Goal: Information Seeking & Learning: Find specific fact

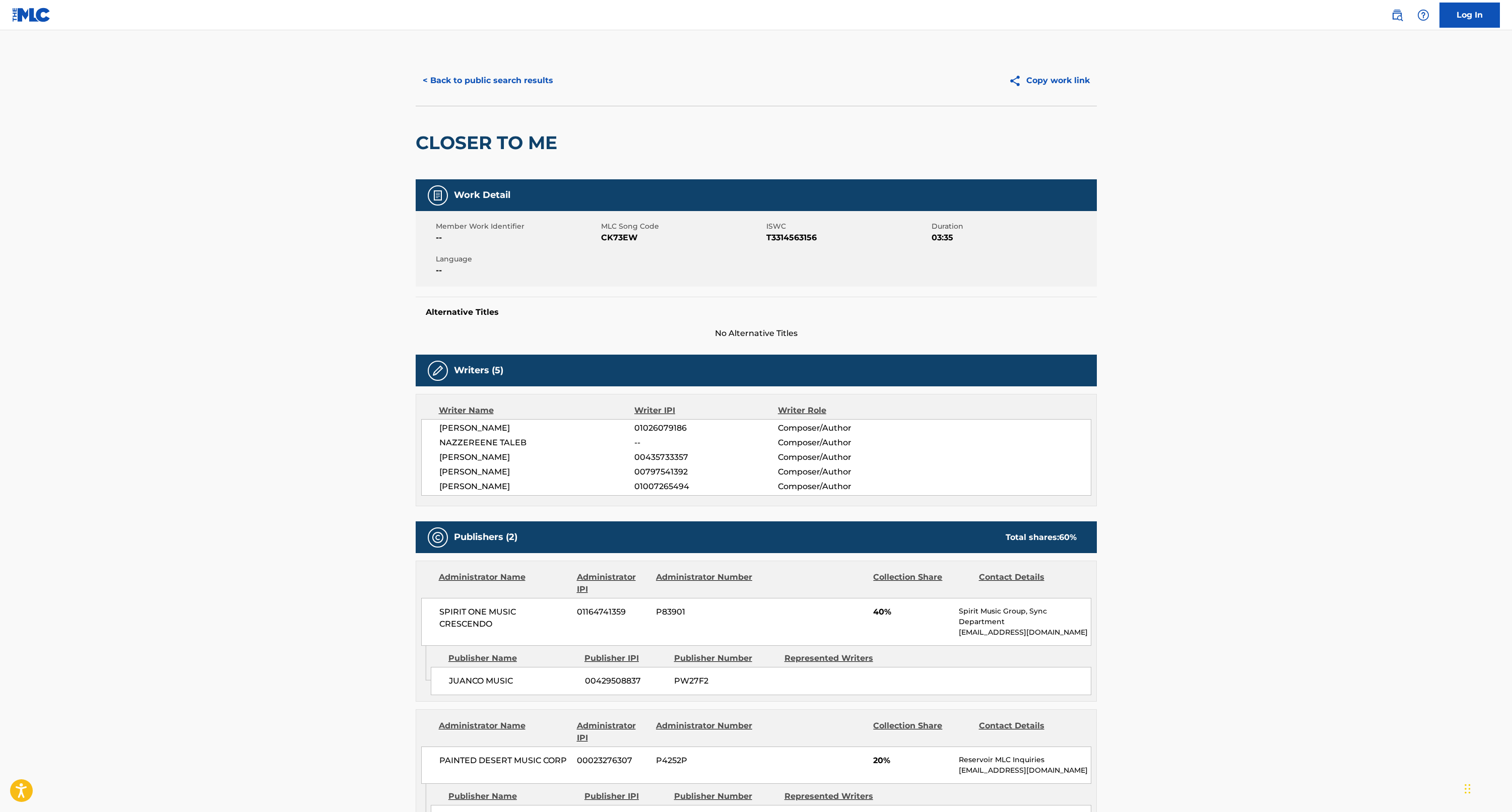
click at [457, 78] on button "< Back to public search results" at bounding box center [488, 80] width 144 height 25
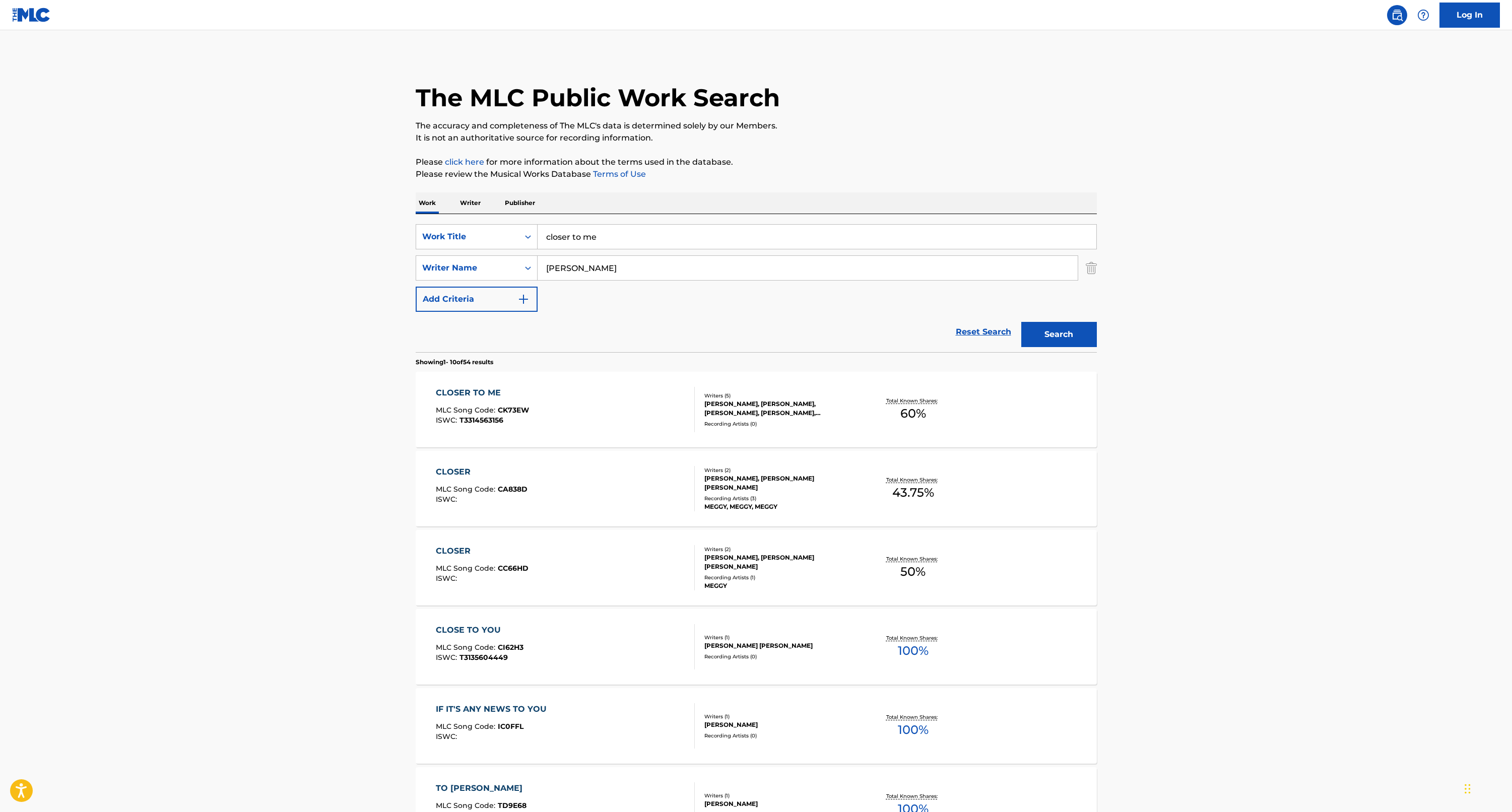
click at [1092, 268] on img "Search Form" at bounding box center [1091, 268] width 11 height 25
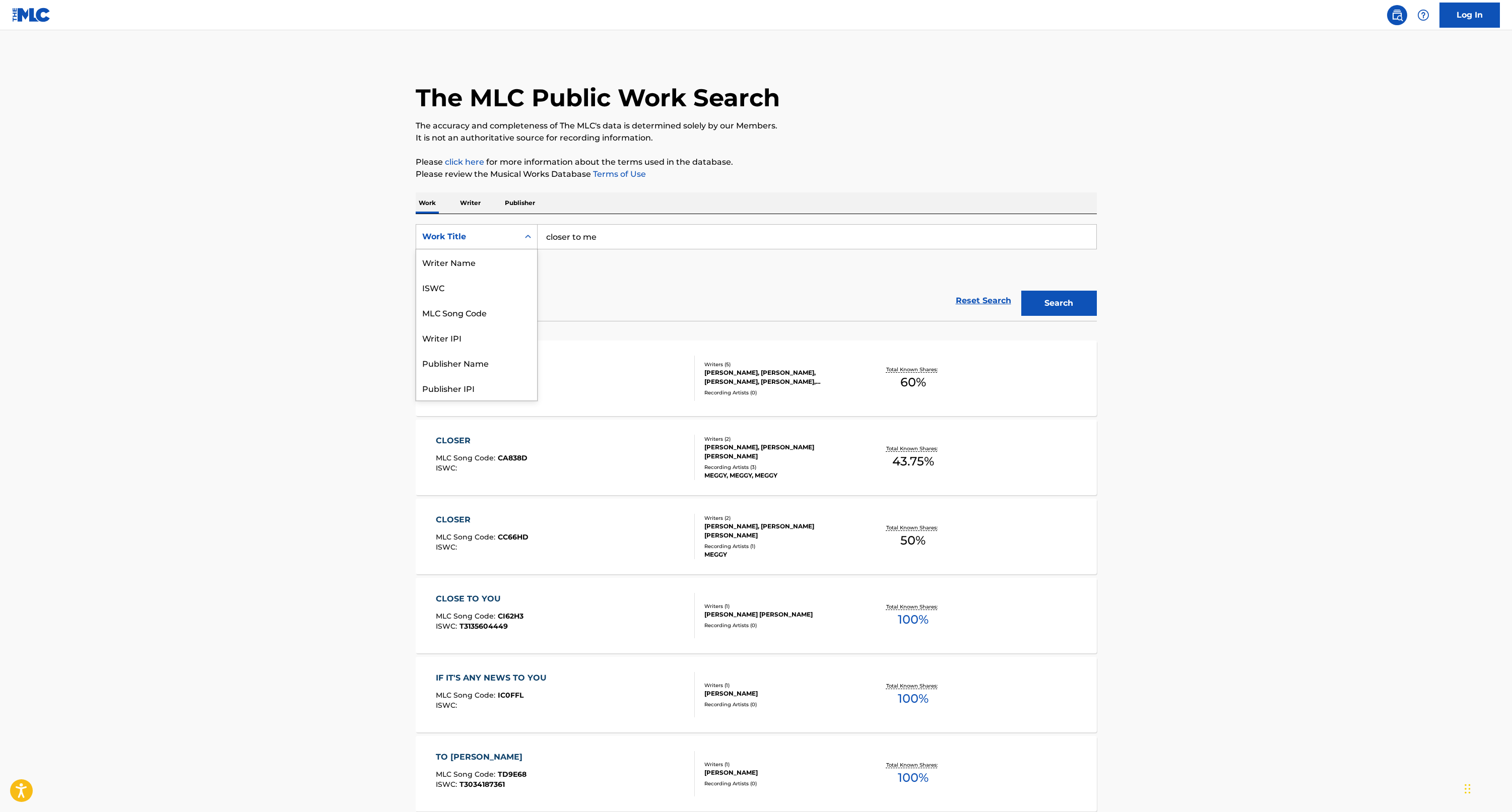
click at [515, 243] on div "Work Title" at bounding box center [467, 236] width 103 height 19
click at [483, 291] on div "Writer IPI" at bounding box center [477, 287] width 121 height 25
click at [478, 245] on div "Writer IPI" at bounding box center [467, 236] width 103 height 19
click at [443, 386] on div "Writer IPI" at bounding box center [477, 387] width 121 height 25
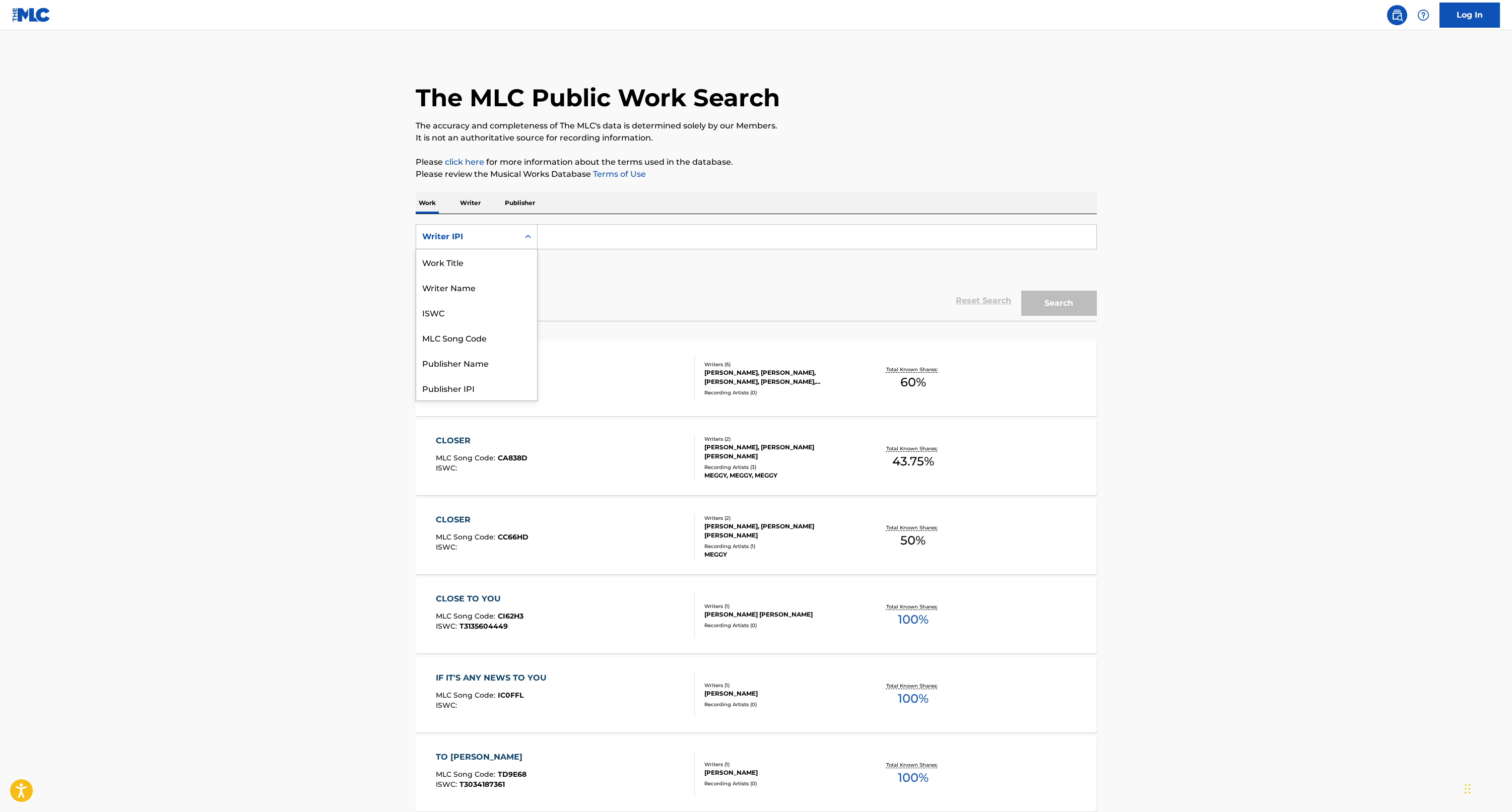
click at [470, 237] on div "Writer IPI" at bounding box center [467, 236] width 91 height 12
click at [571, 226] on input "Search Form" at bounding box center [817, 236] width 559 height 24
click at [485, 358] on div "CLOSER TO ME" at bounding box center [482, 361] width 93 height 12
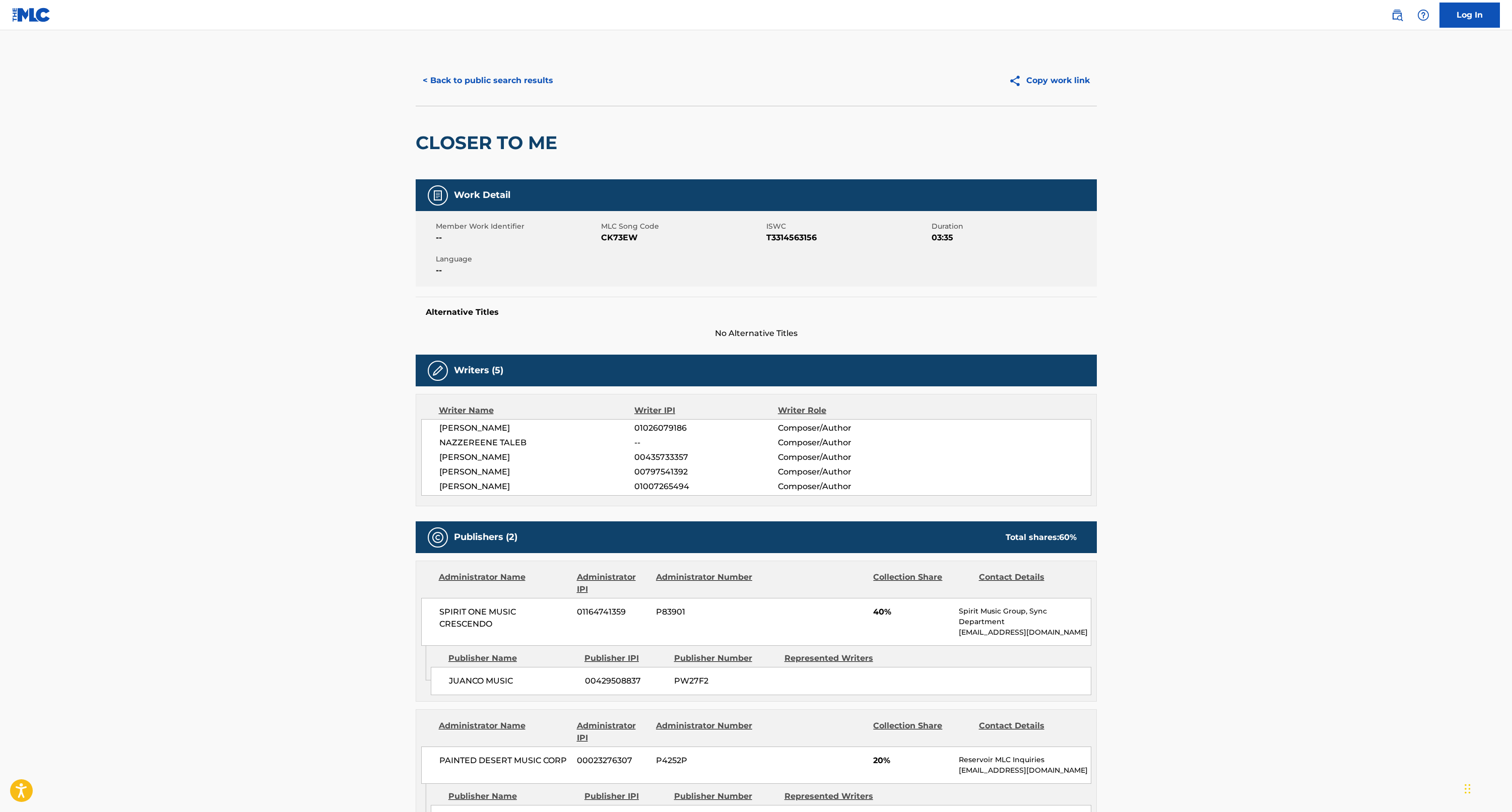
click at [671, 427] on span "01026079186" at bounding box center [706, 428] width 143 height 12
copy span "01026079186"
click at [465, 80] on button "< Back to public search results" at bounding box center [488, 80] width 144 height 25
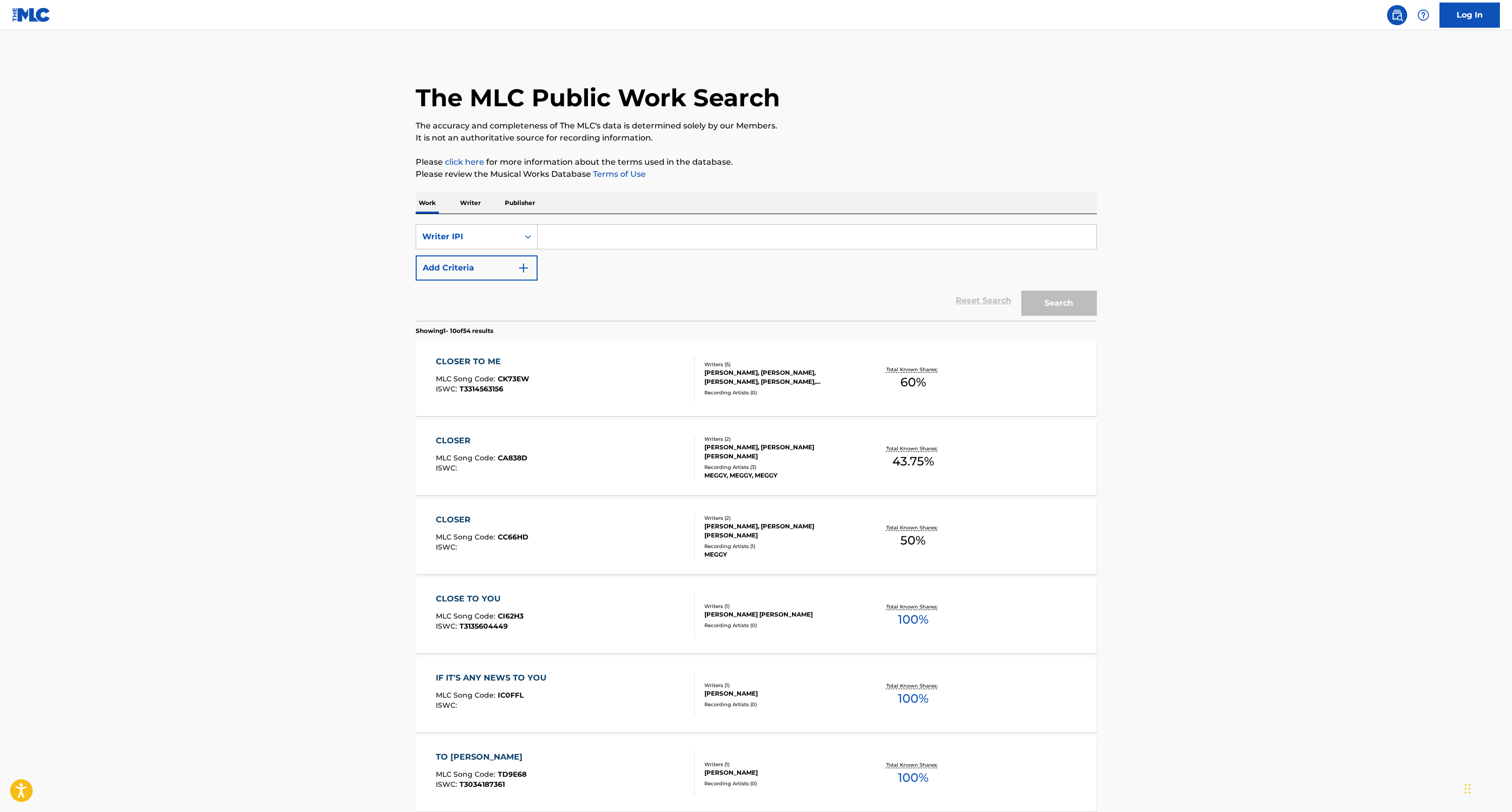
click at [599, 244] on input "Search Form" at bounding box center [817, 236] width 559 height 24
paste input "01026079186"
type input "01026079186"
click at [1041, 298] on button "Search" at bounding box center [1059, 303] width 76 height 25
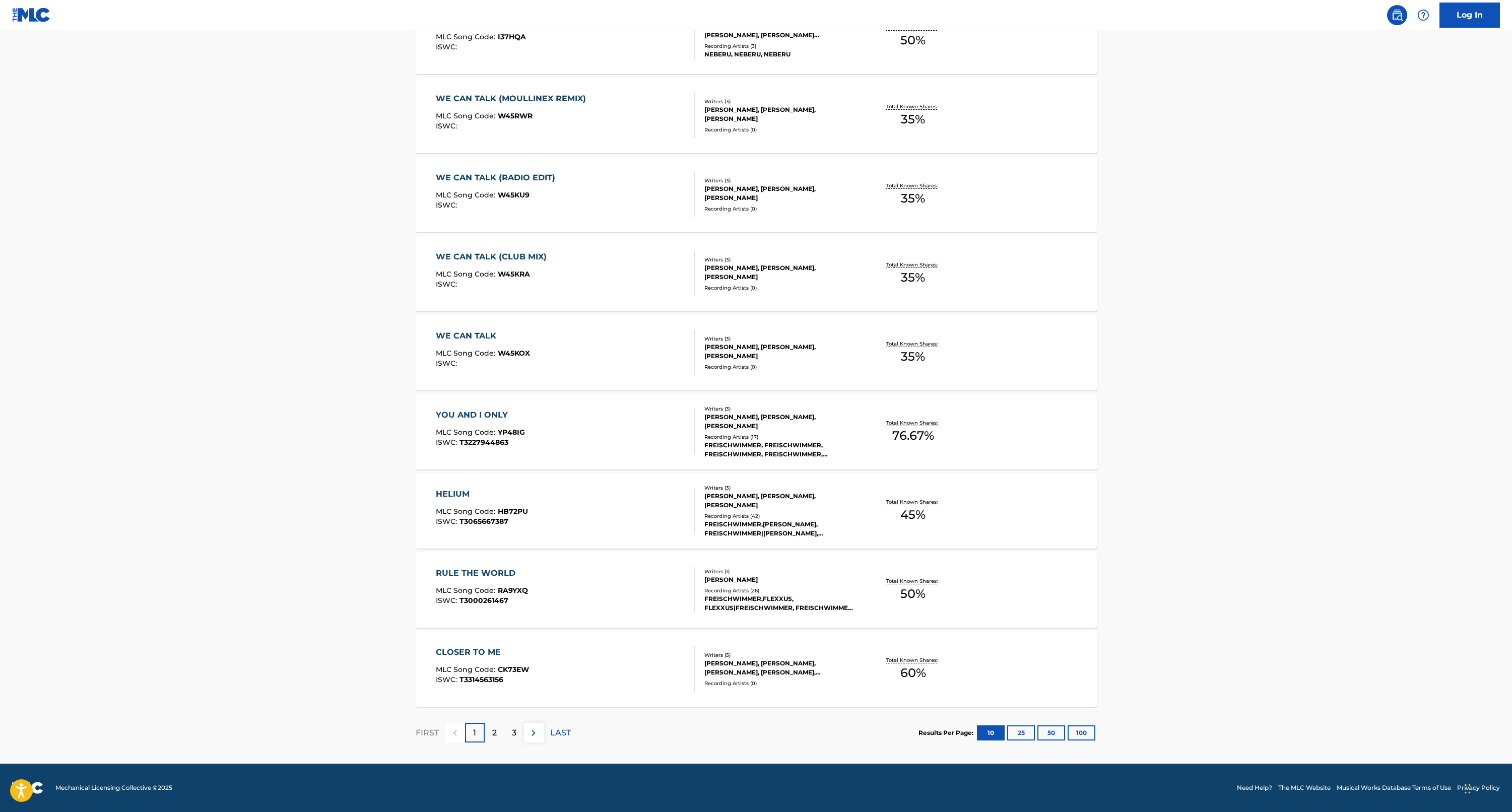
scroll to position [421, 0]
click at [492, 729] on p "2" at bounding box center [495, 733] width 5 height 12
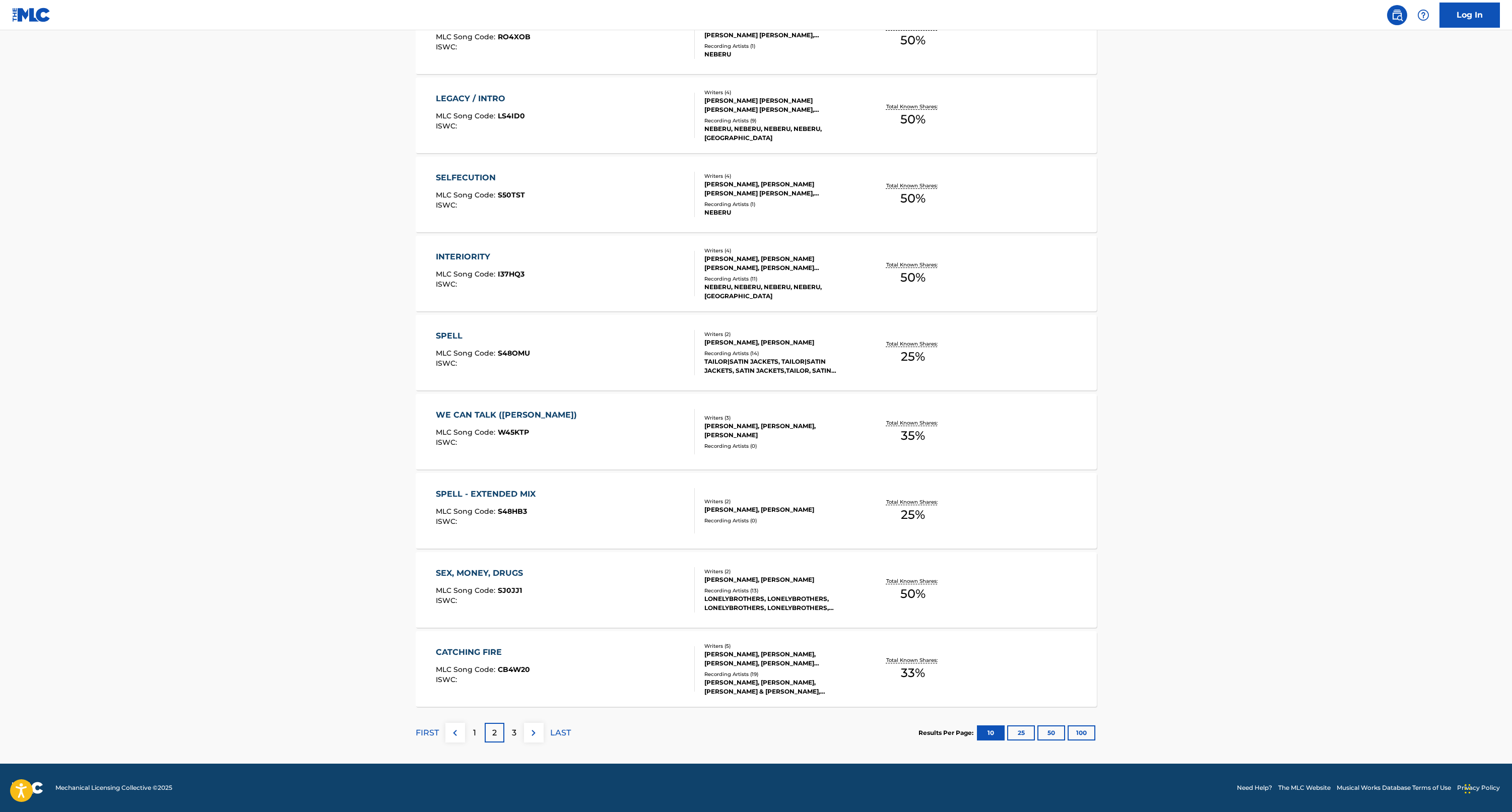
click at [517, 732] on div "3" at bounding box center [514, 732] width 19 height 19
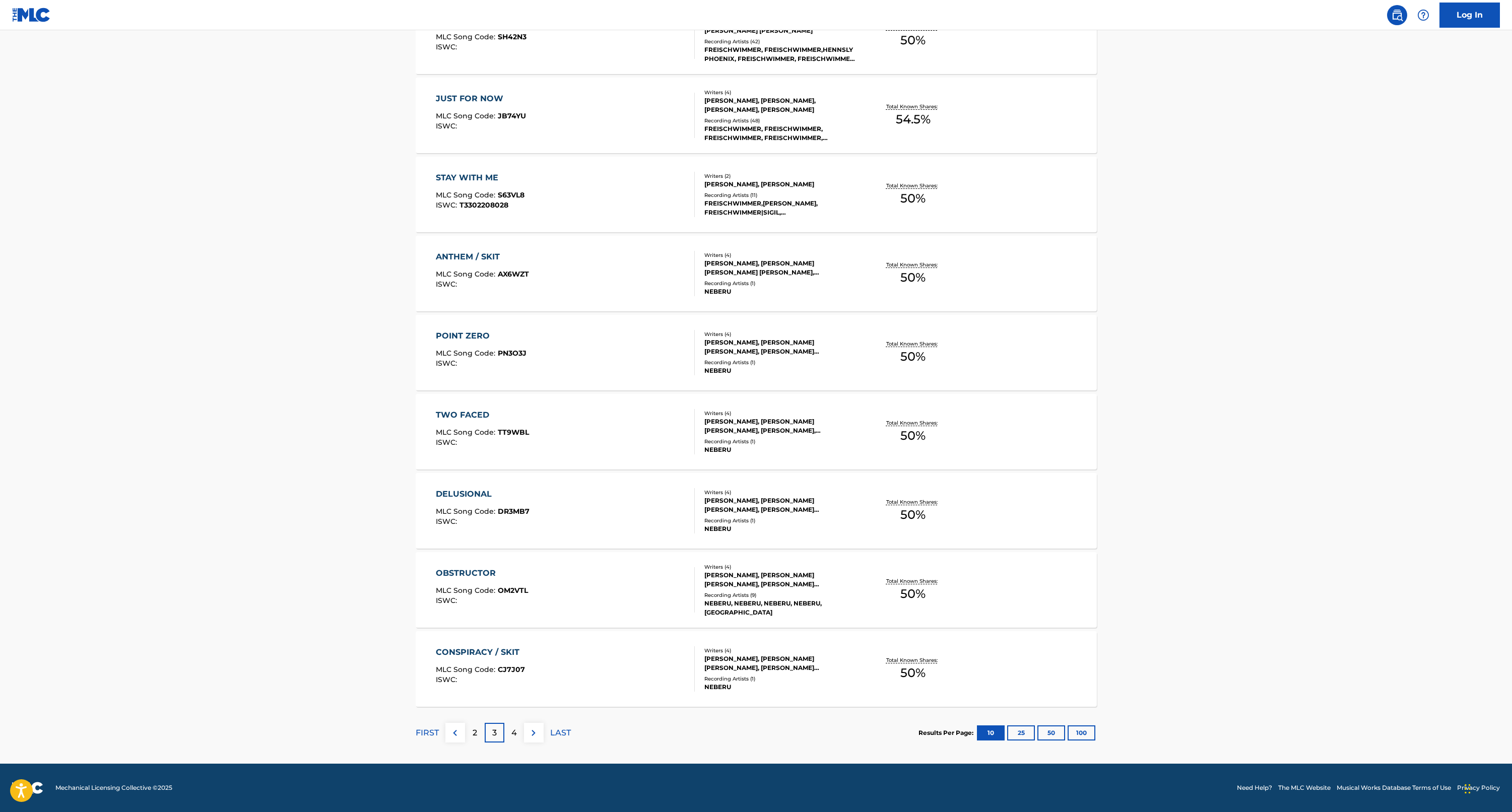
click at [516, 735] on p "4" at bounding box center [514, 733] width 5 height 12
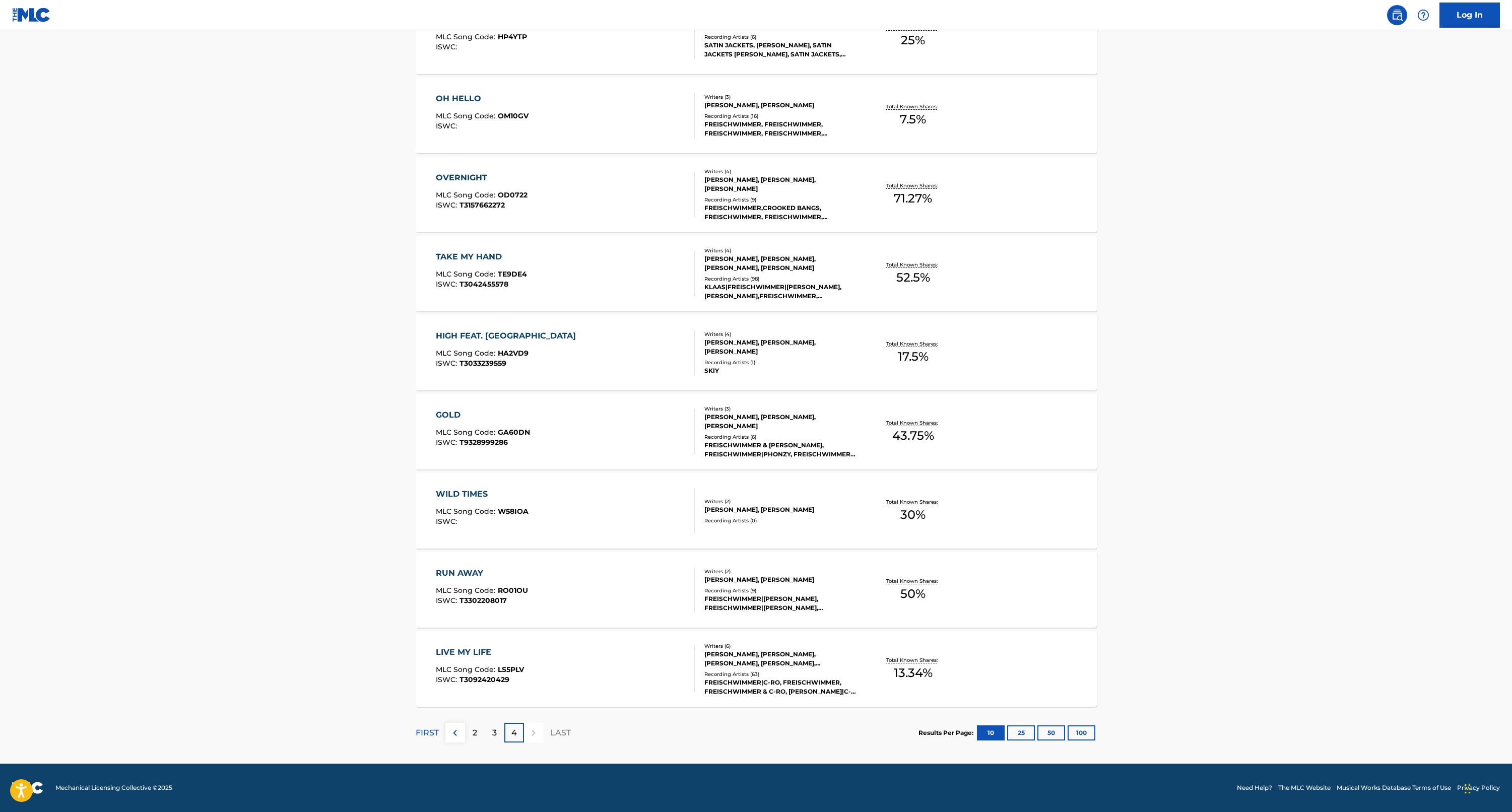
scroll to position [342, 0]
click at [433, 736] on p "FIRST" at bounding box center [427, 733] width 23 height 12
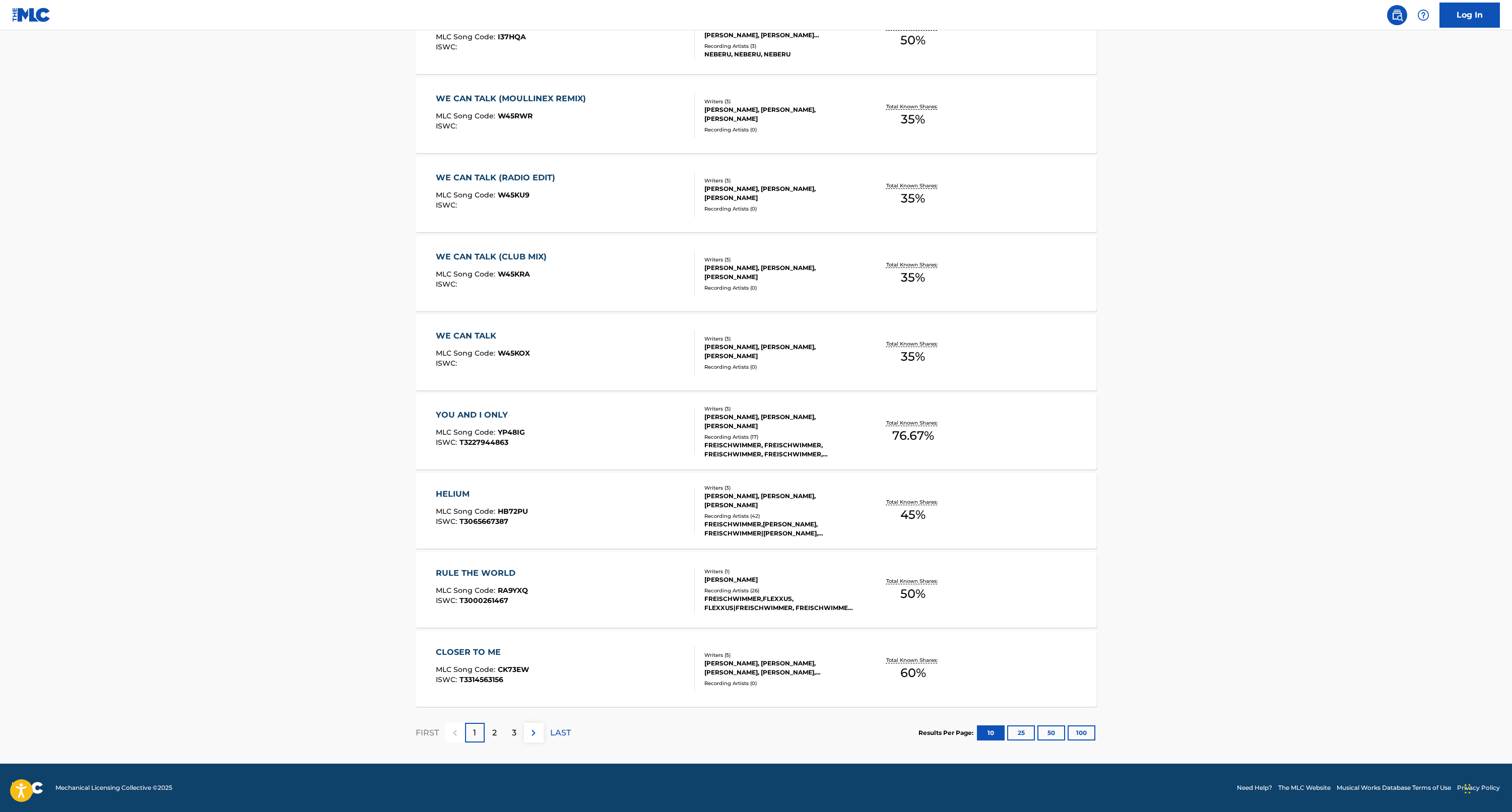
scroll to position [421, 0]
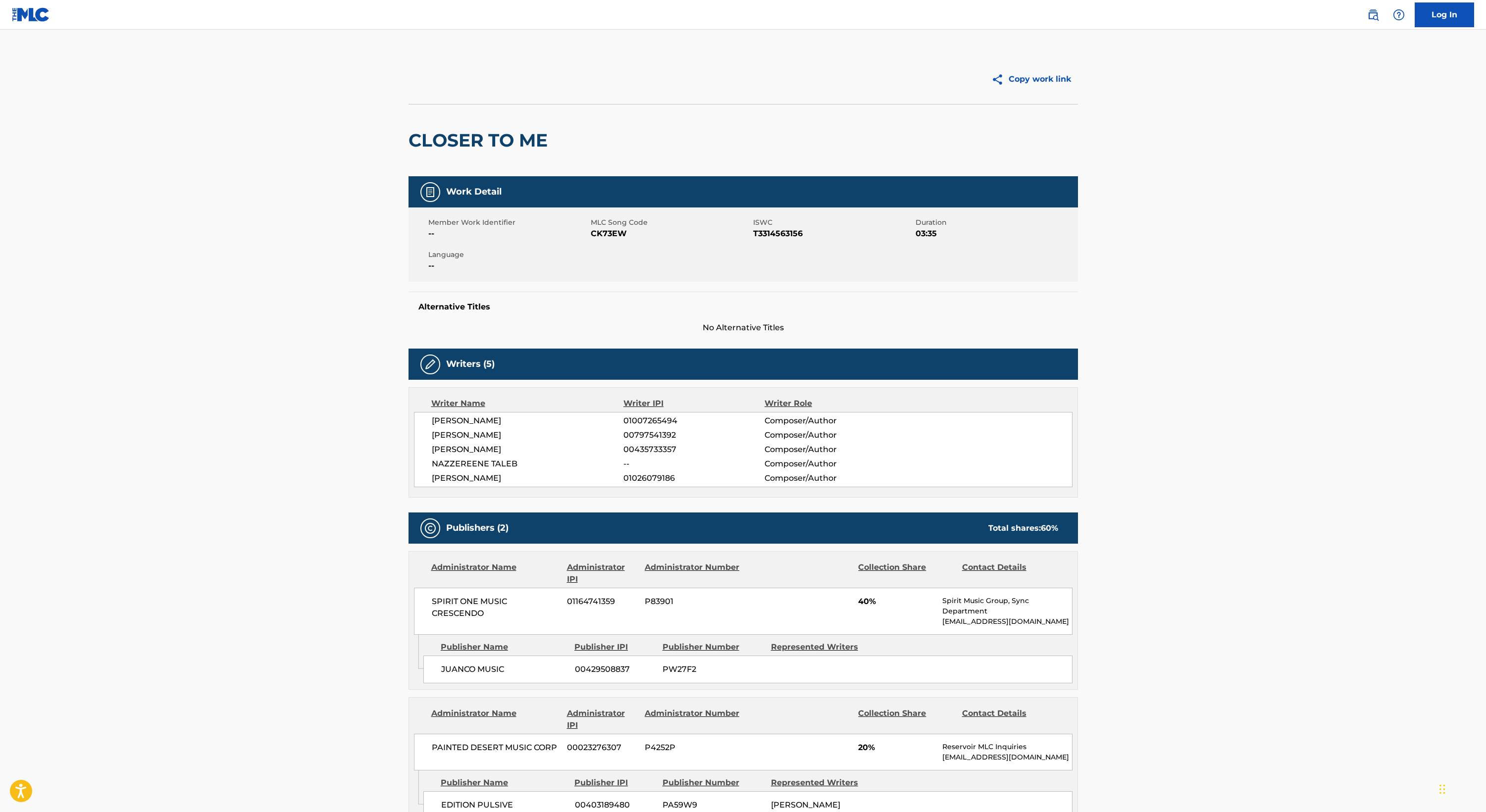
click at [31, 19] on img at bounding box center [31, 14] width 38 height 14
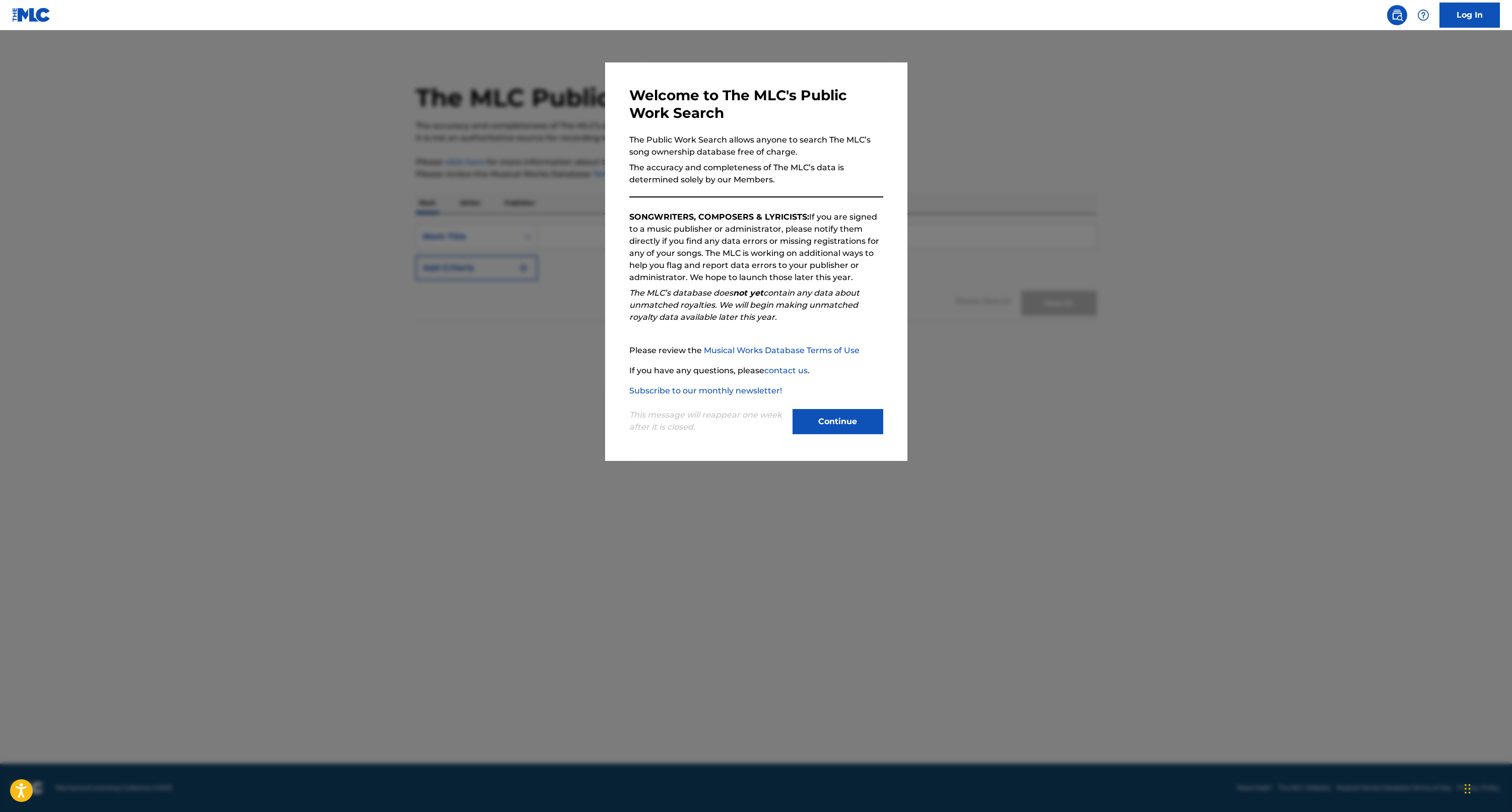
click at [836, 424] on button "Continue" at bounding box center [838, 421] width 91 height 25
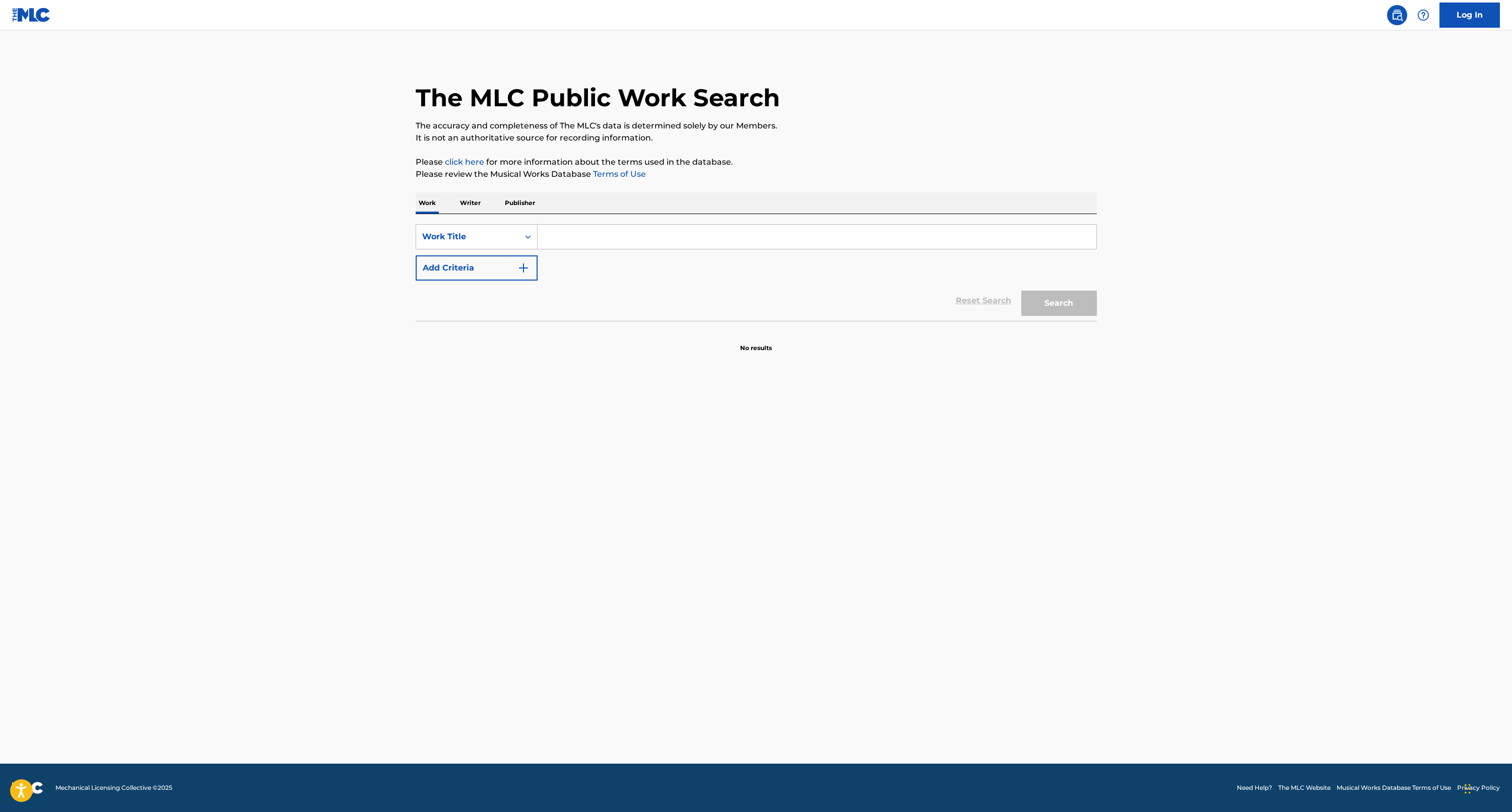
click at [606, 234] on input "Search Form" at bounding box center [817, 236] width 559 height 24
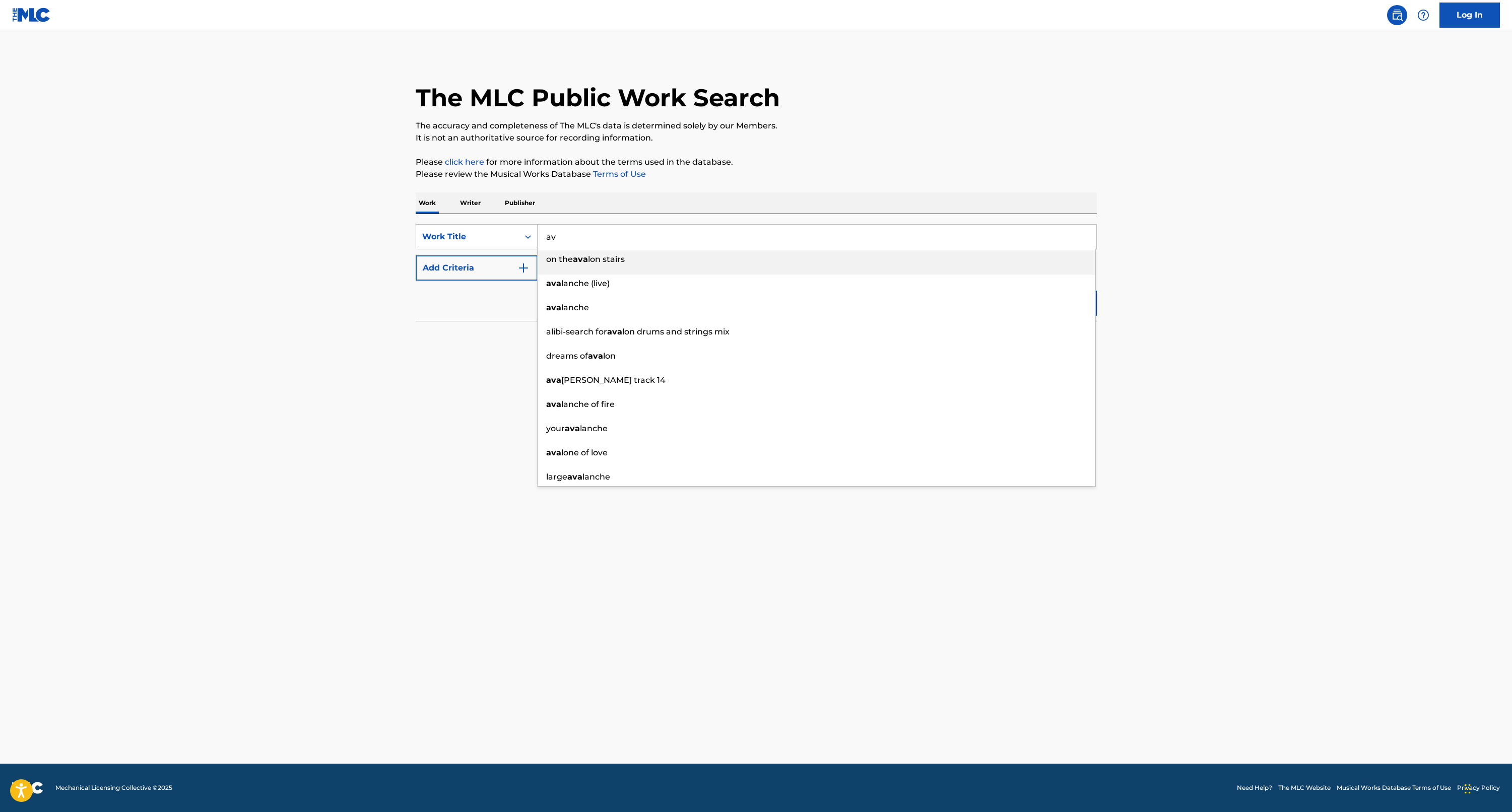
type input "a"
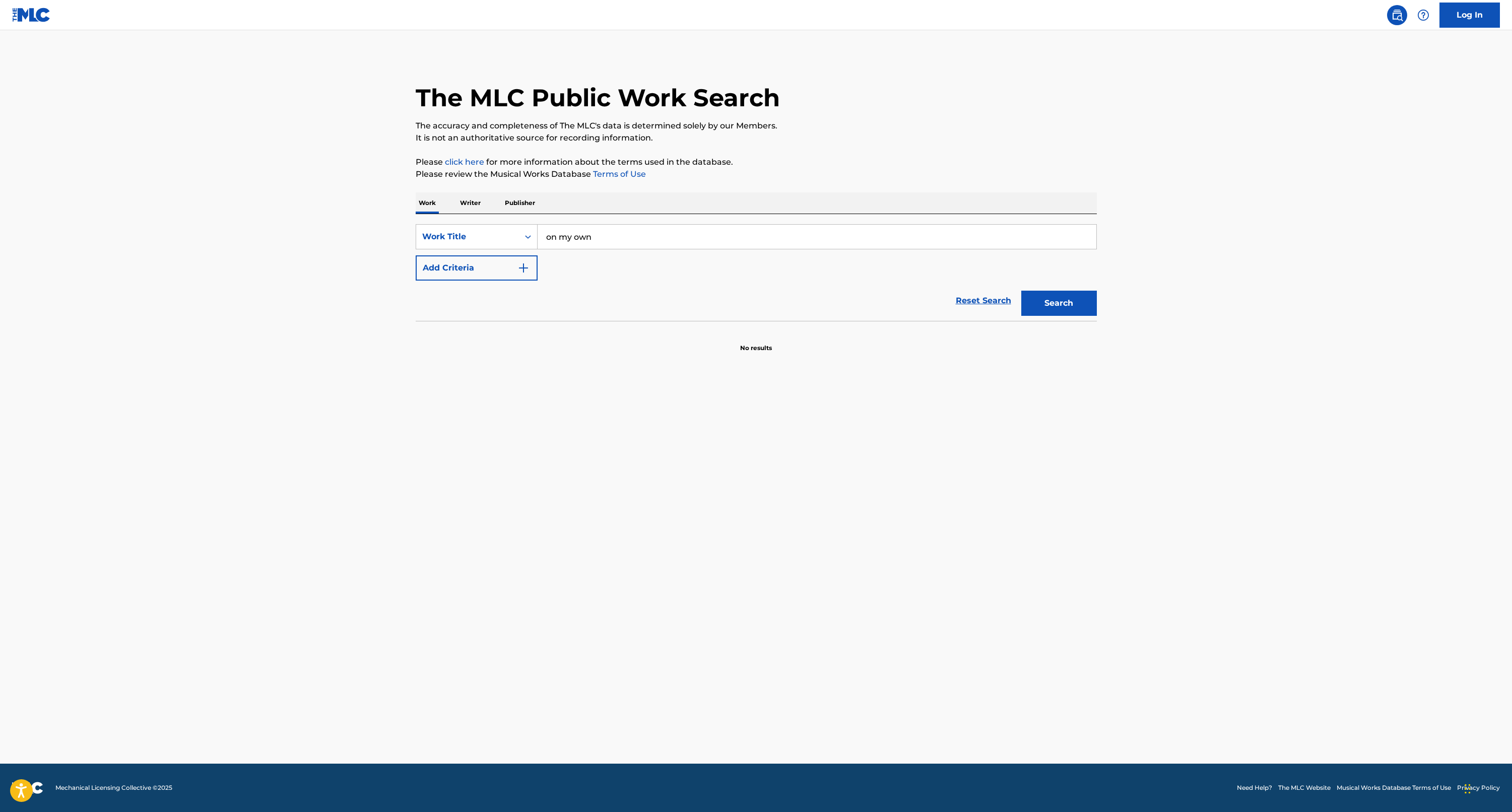
type input "on my own"
click at [470, 272] on button "Add Criteria" at bounding box center [477, 268] width 122 height 25
click at [572, 271] on input "Search Form" at bounding box center [808, 268] width 540 height 24
type input "bernhardt"
click at [1058, 334] on button "Search" at bounding box center [1059, 334] width 76 height 25
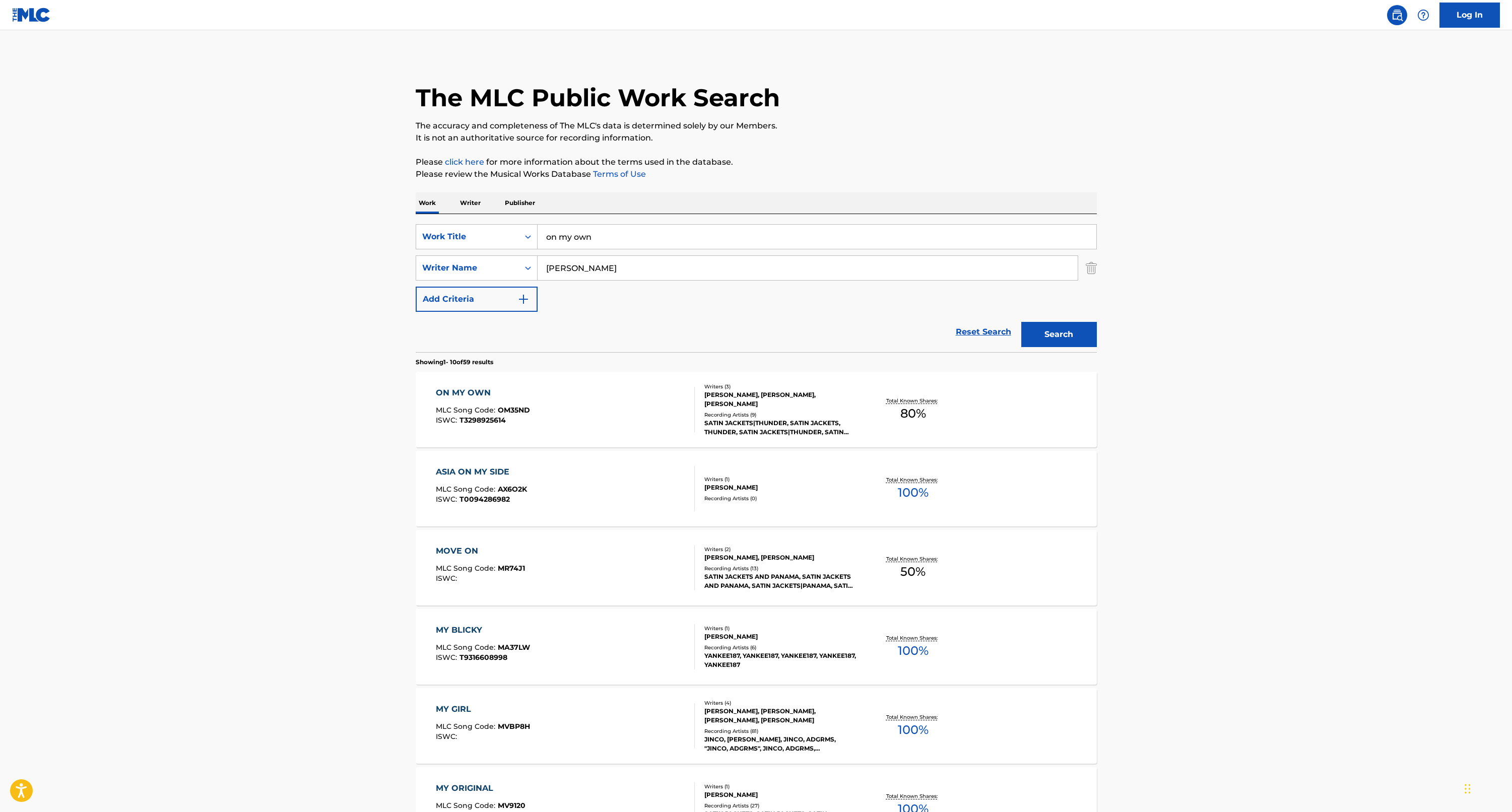
click at [482, 389] on div "ON MY OWN" at bounding box center [482, 393] width 95 height 12
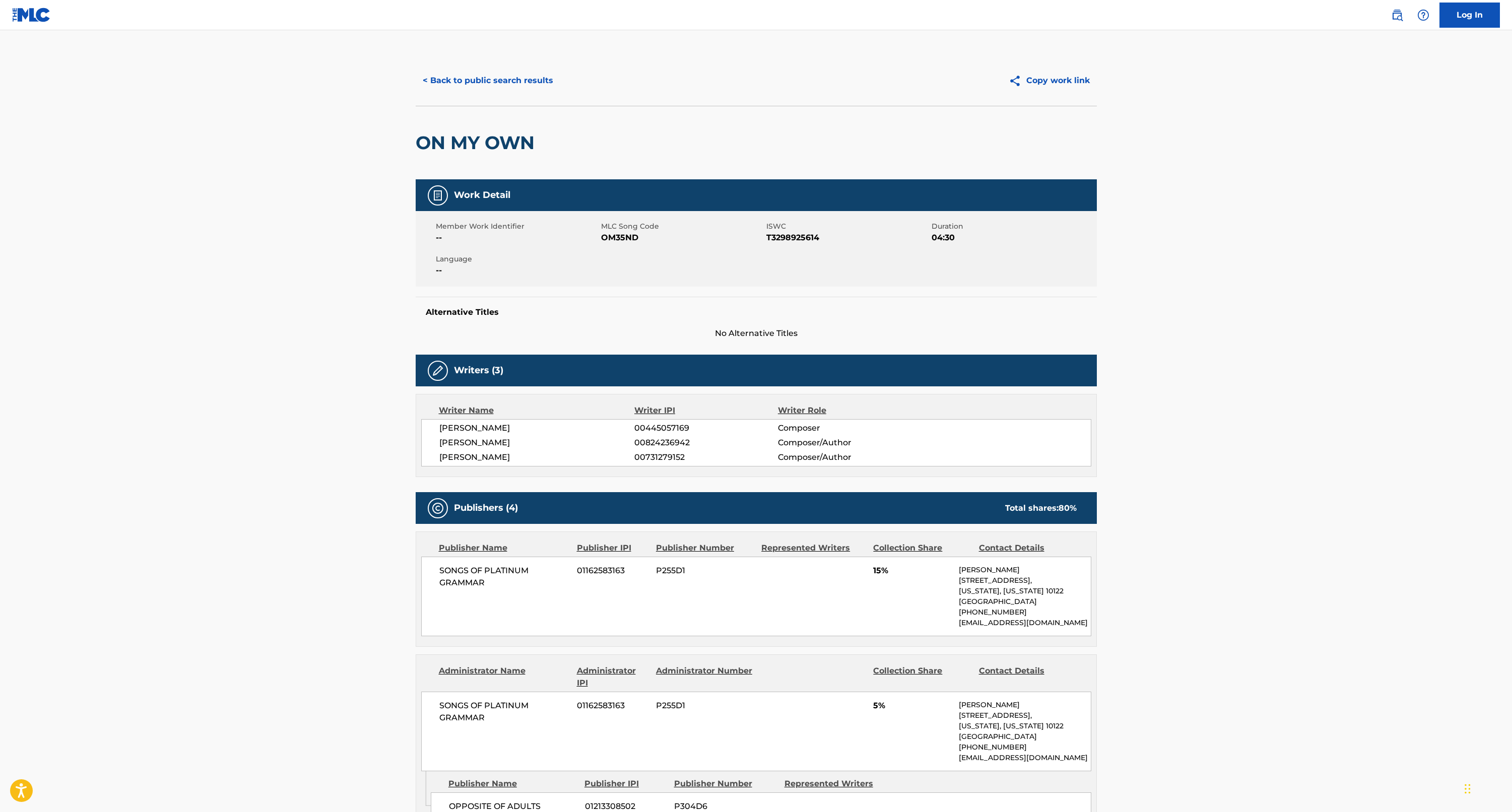
click at [665, 446] on span "00824236942" at bounding box center [706, 442] width 143 height 12
copy span "00824236942"
click at [508, 85] on button "< Back to public search results" at bounding box center [488, 80] width 144 height 25
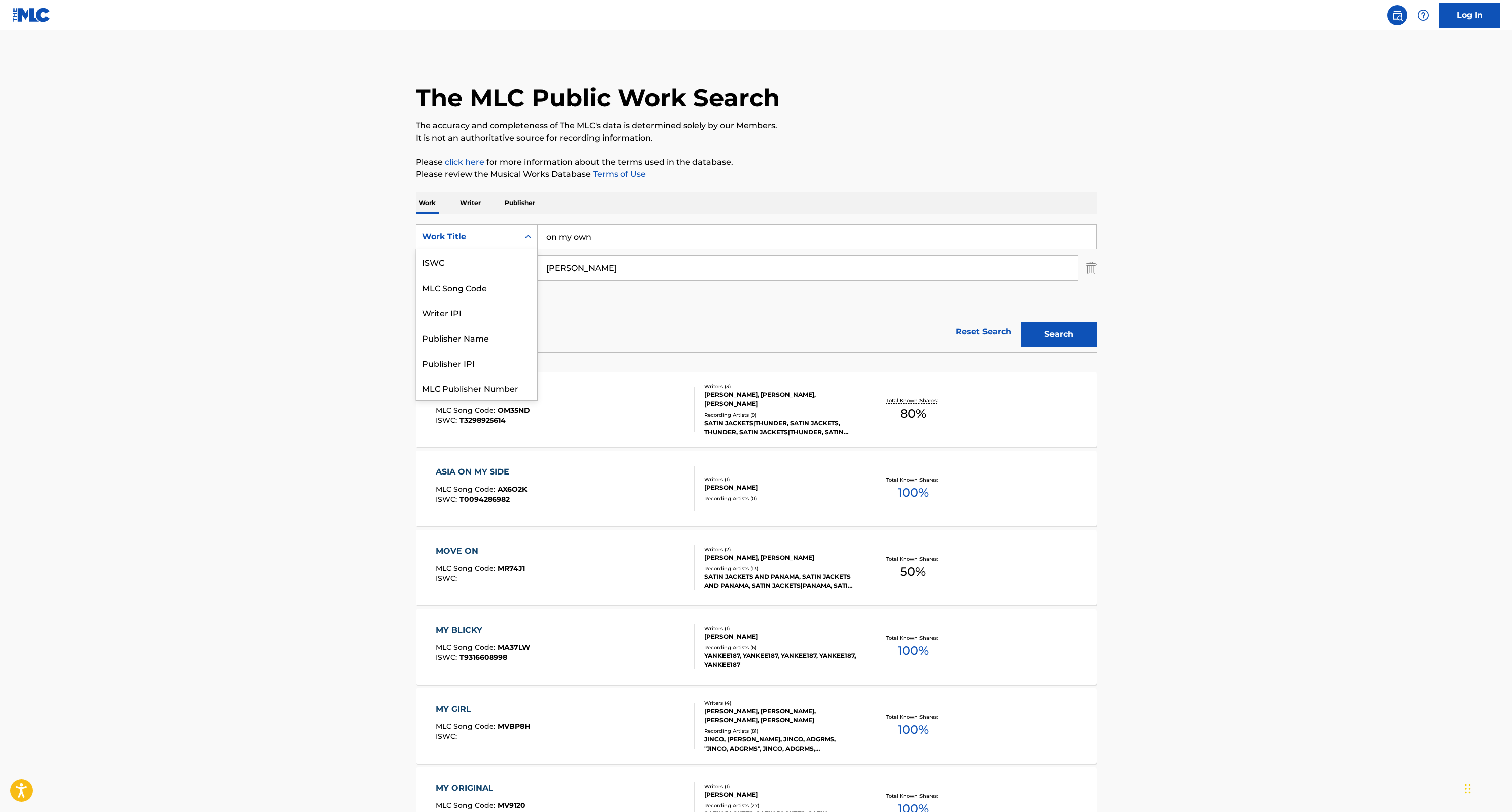
click at [464, 238] on div "Work Title" at bounding box center [467, 236] width 91 height 12
click at [460, 279] on div "Writer IPI" at bounding box center [477, 287] width 121 height 25
click at [1092, 272] on img "Search Form" at bounding box center [1091, 268] width 11 height 25
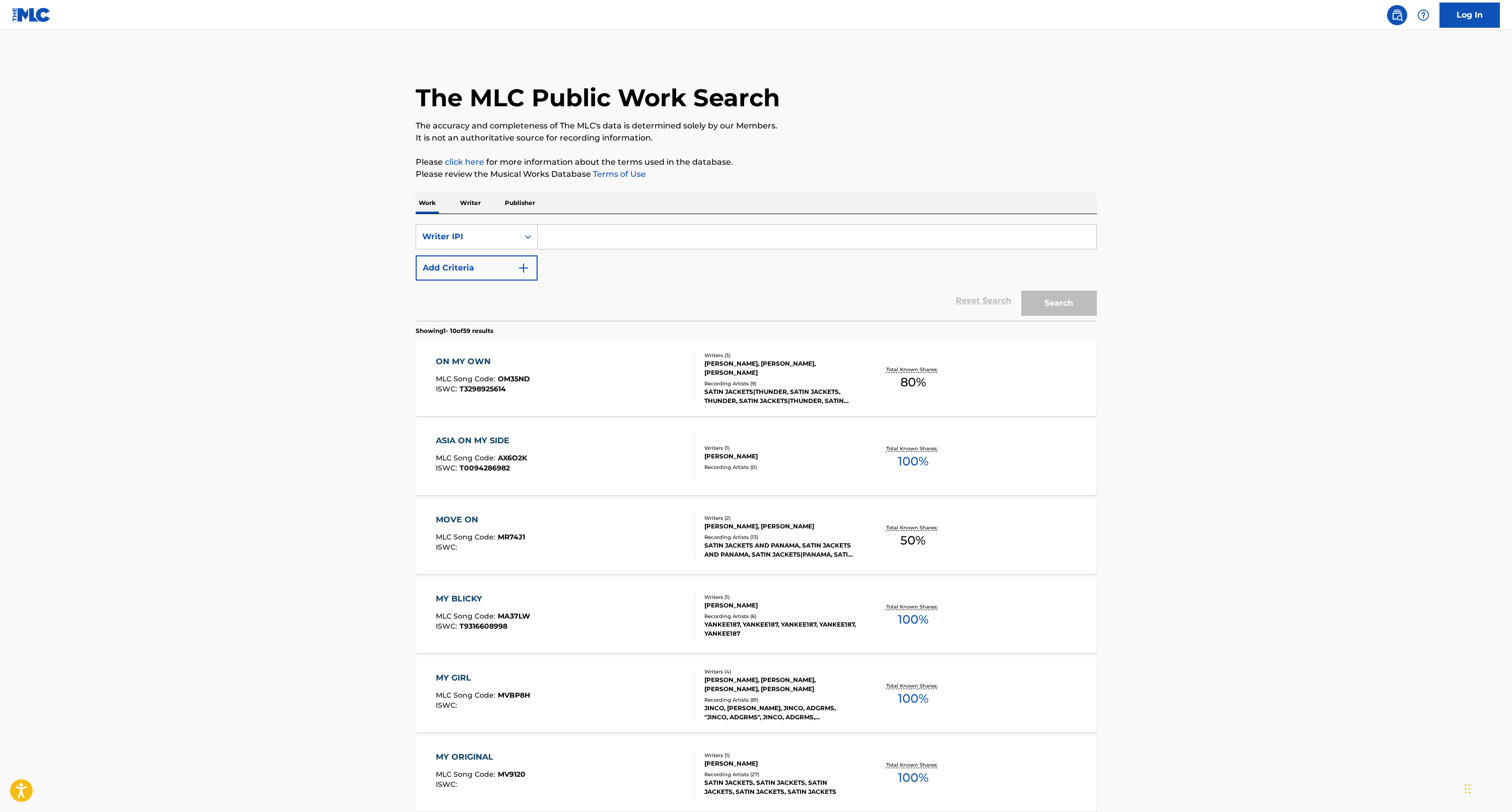
click at [651, 240] on input "Search Form" at bounding box center [817, 236] width 559 height 24
paste input "00824236942"
type input "00824236942"
click at [1054, 297] on button "Search" at bounding box center [1059, 303] width 76 height 25
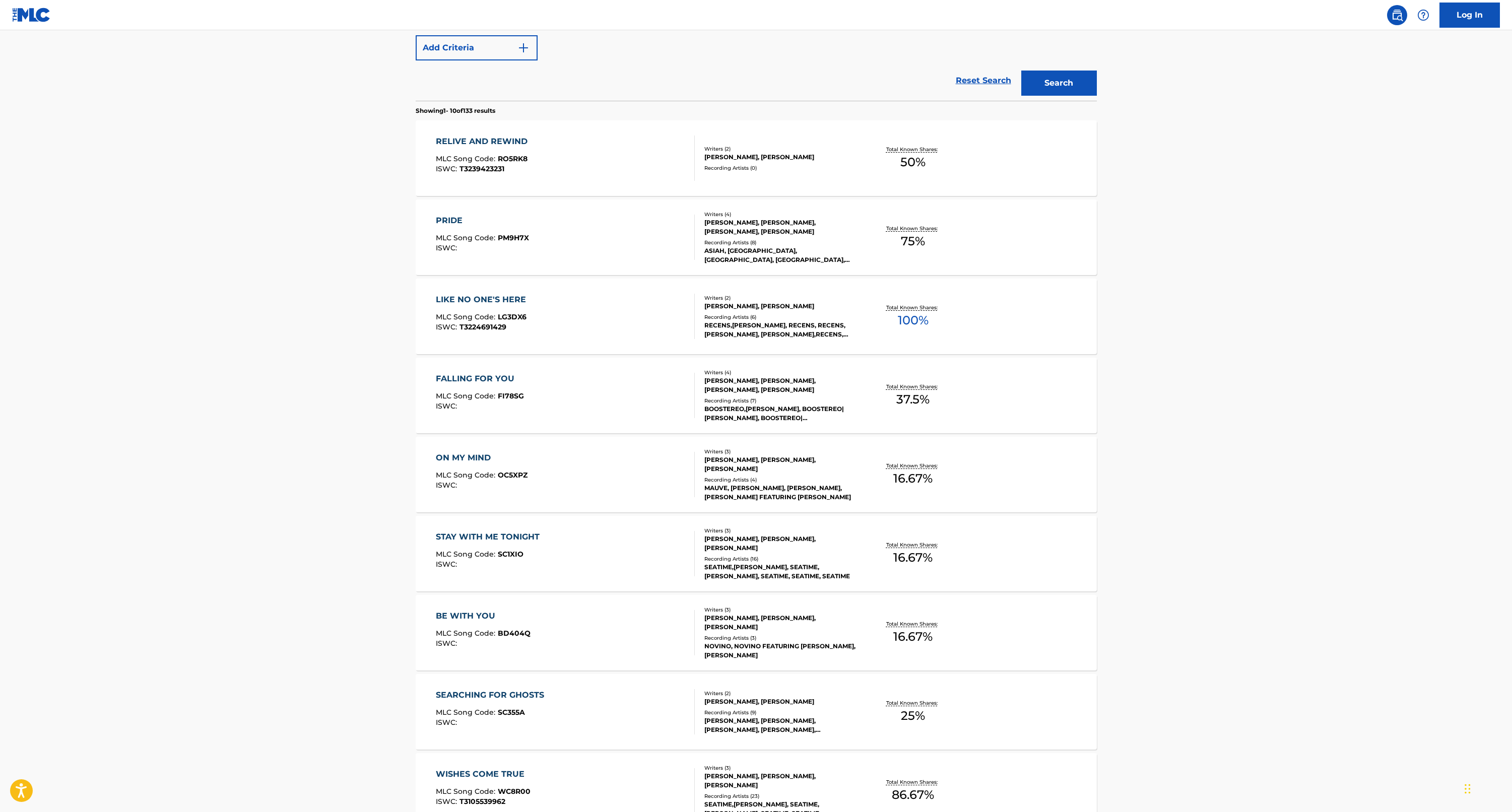
scroll to position [257, 0]
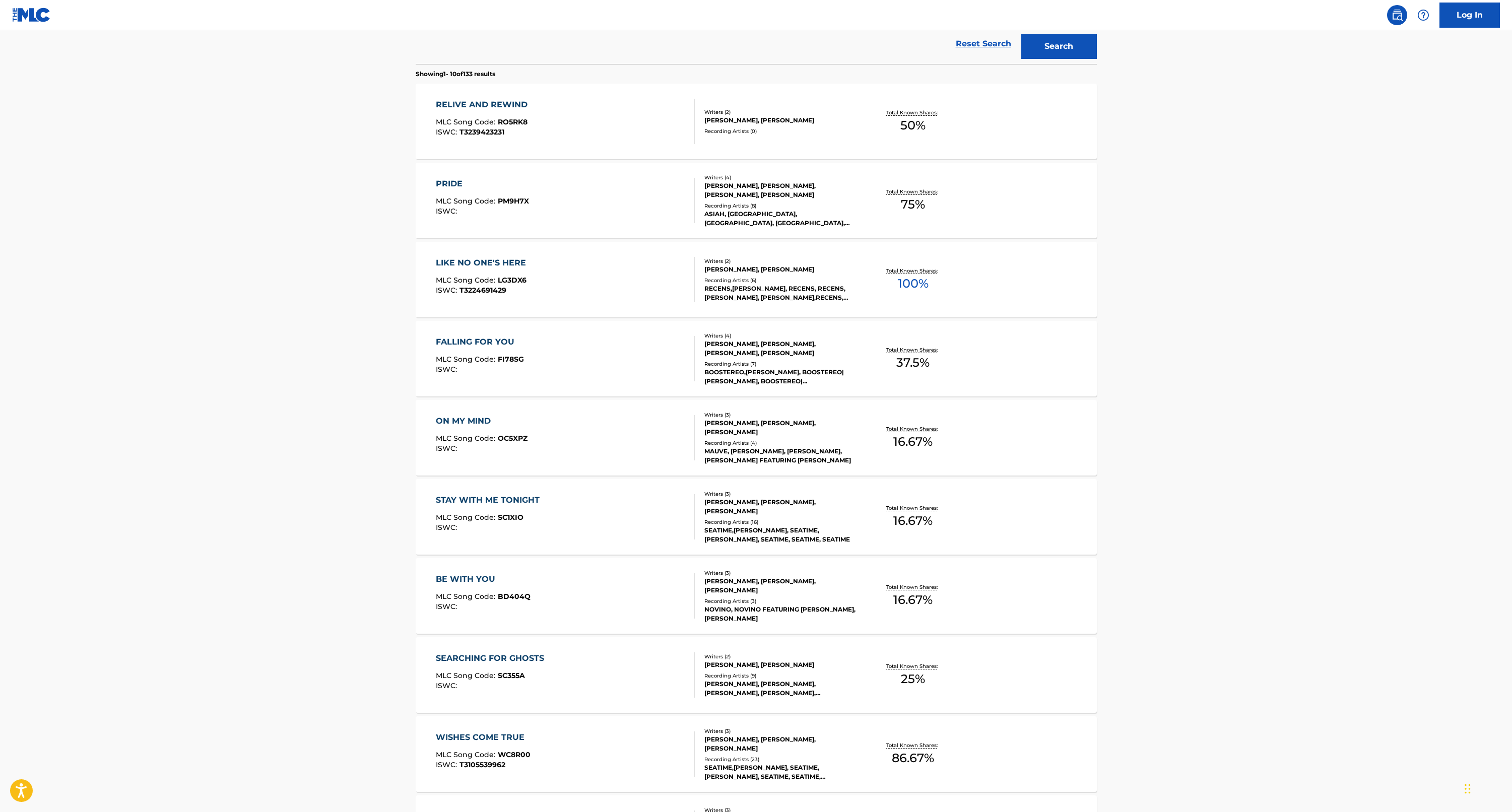
click at [470, 263] on div "LIKE NO ONE'S HERE" at bounding box center [483, 263] width 95 height 12
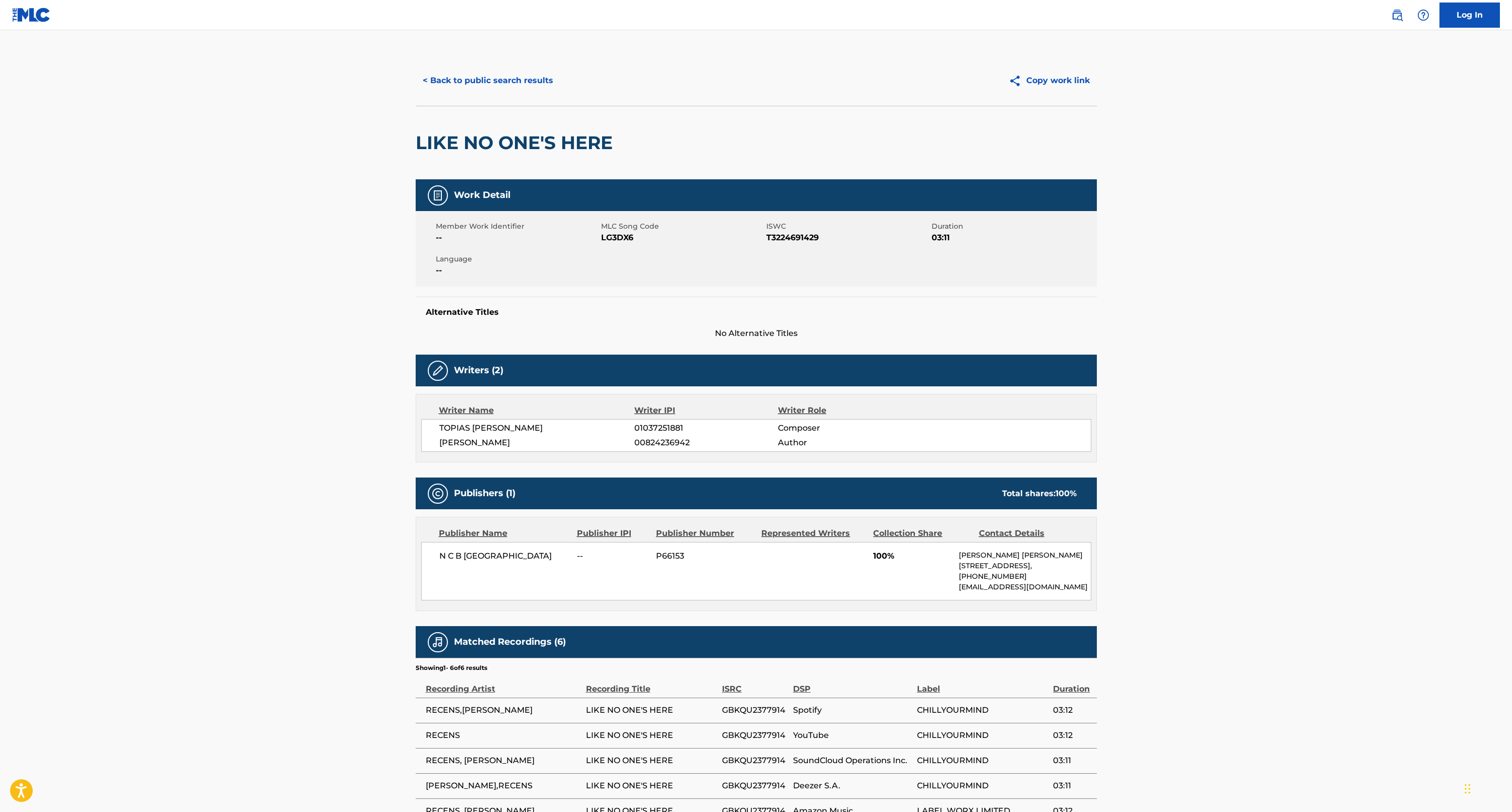
click at [467, 82] on button "< Back to public search results" at bounding box center [488, 80] width 144 height 25
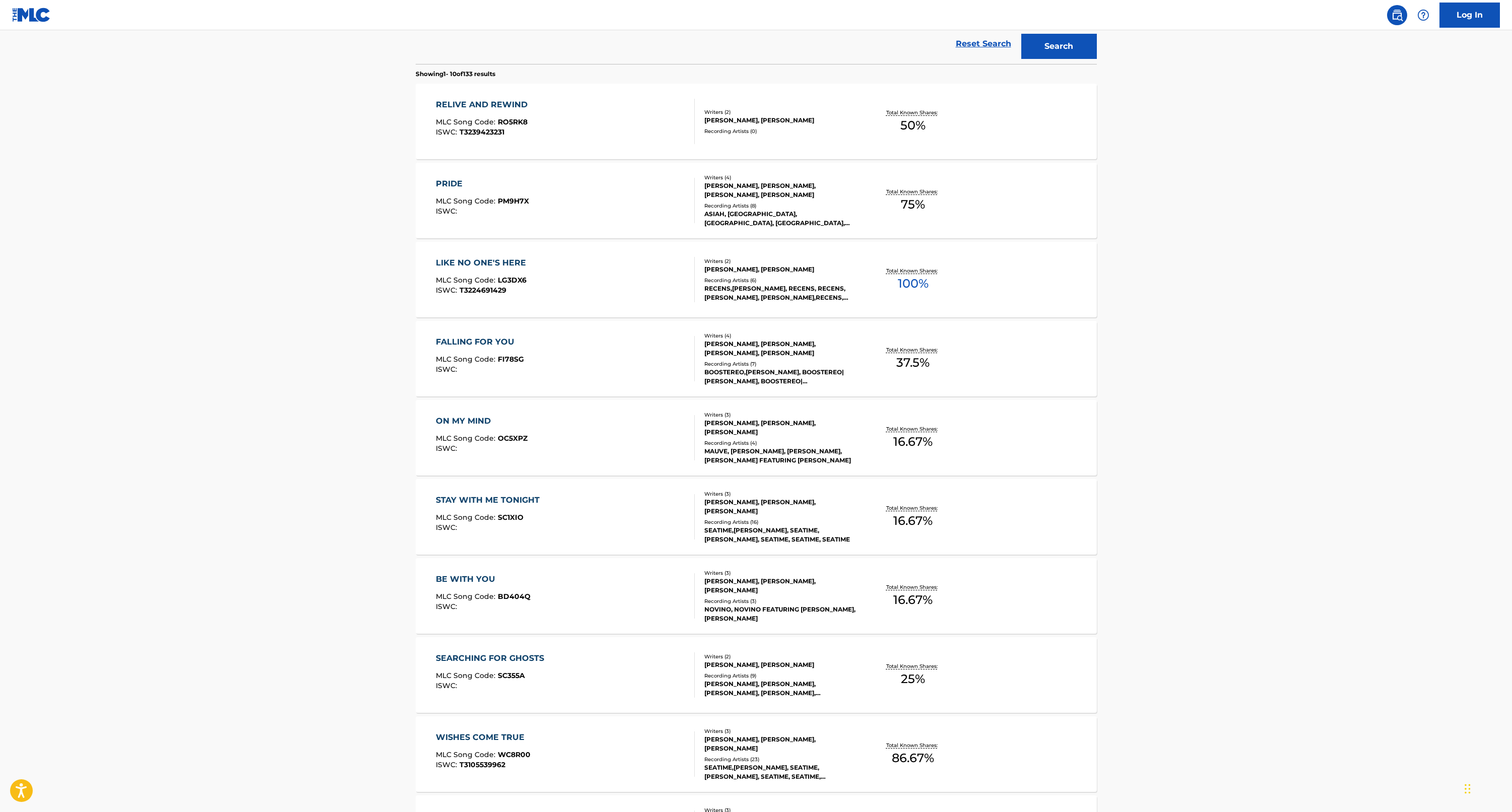
click at [468, 100] on div "RELIVE AND REWIND" at bounding box center [484, 104] width 97 height 12
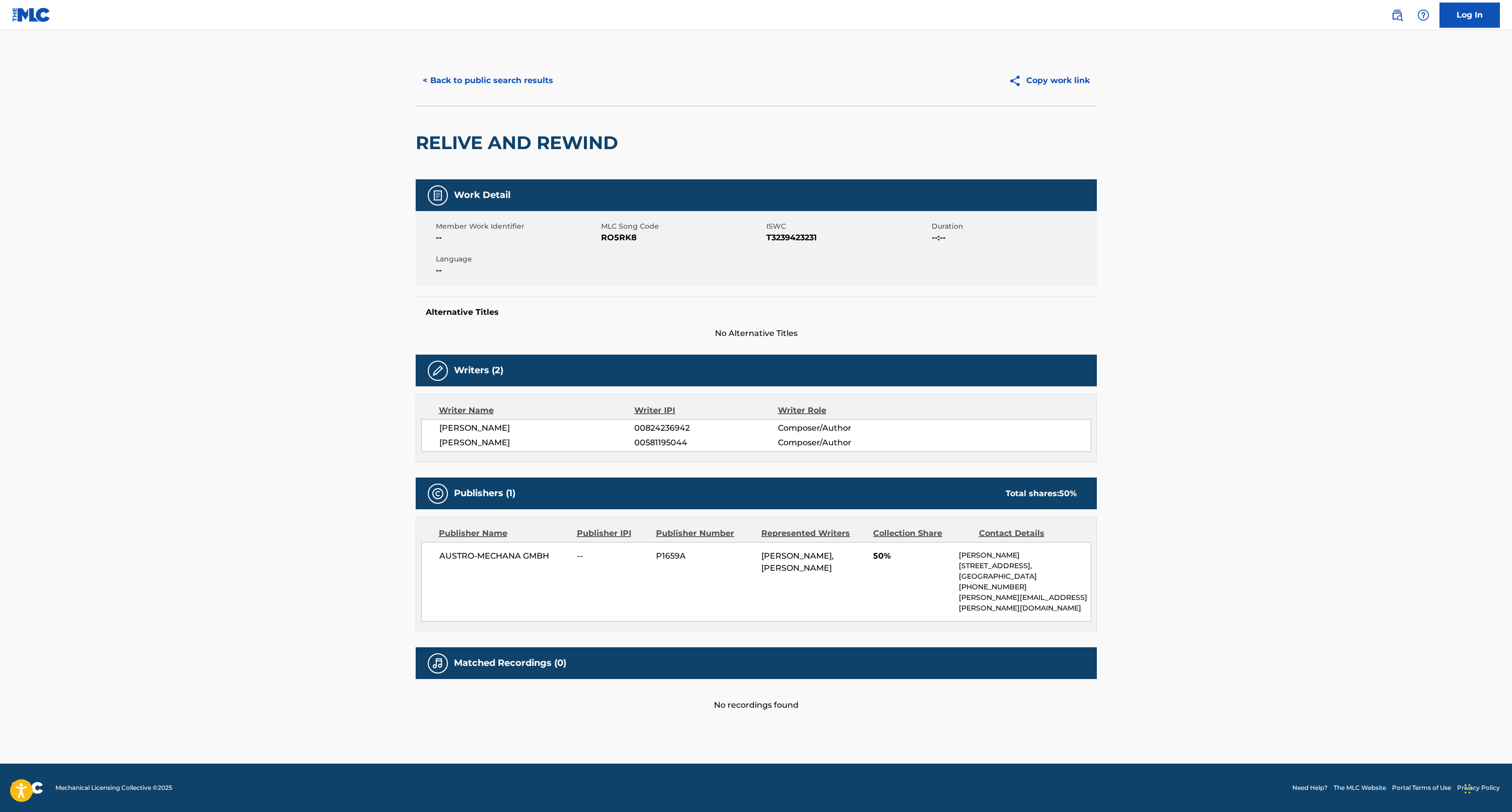
click at [461, 79] on button "< Back to public search results" at bounding box center [488, 80] width 144 height 25
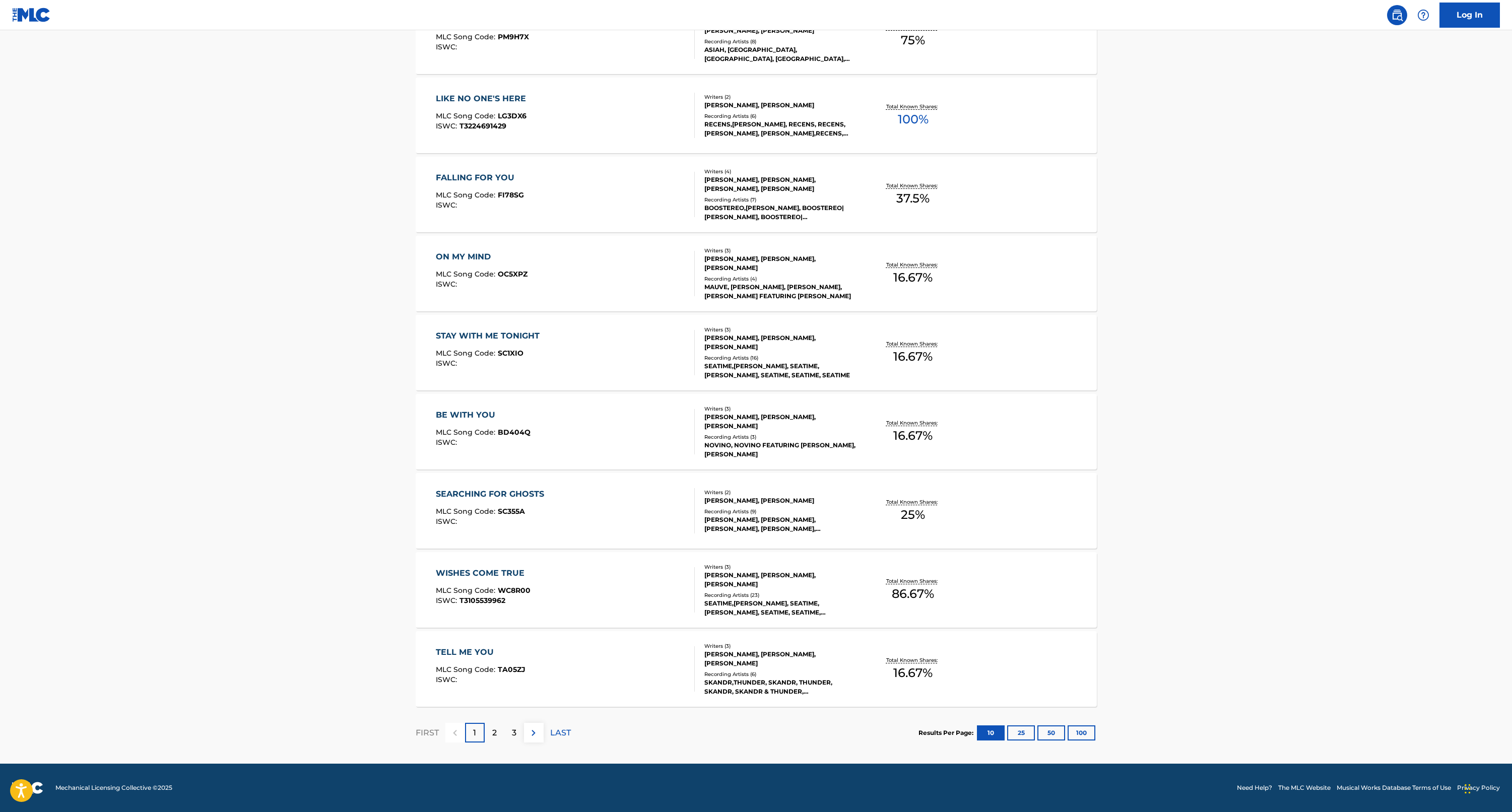
scroll to position [421, 0]
click at [479, 648] on div "TELL ME YOU" at bounding box center [480, 652] width 90 height 12
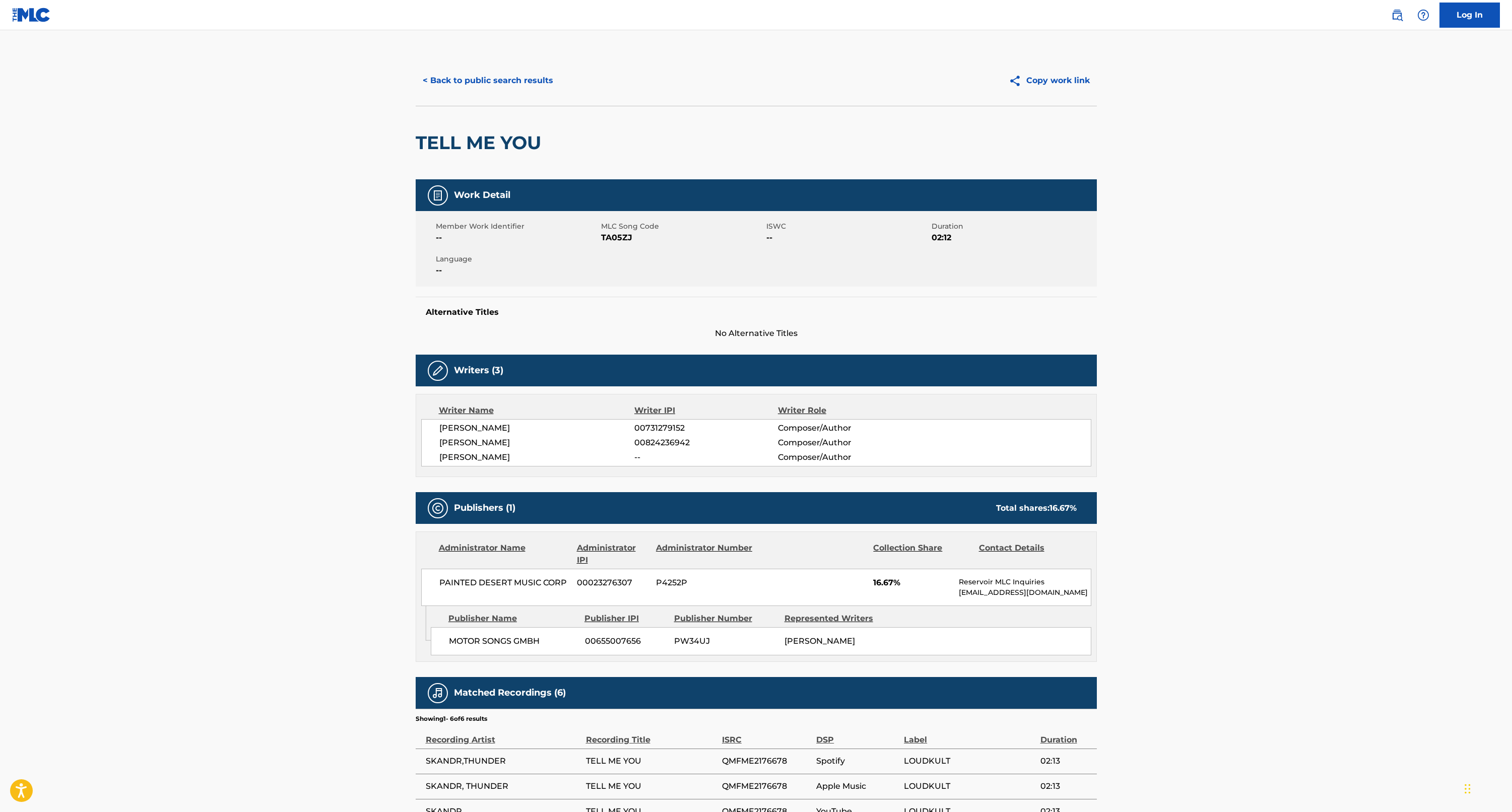
click at [504, 80] on button "< Back to public search results" at bounding box center [488, 80] width 144 height 25
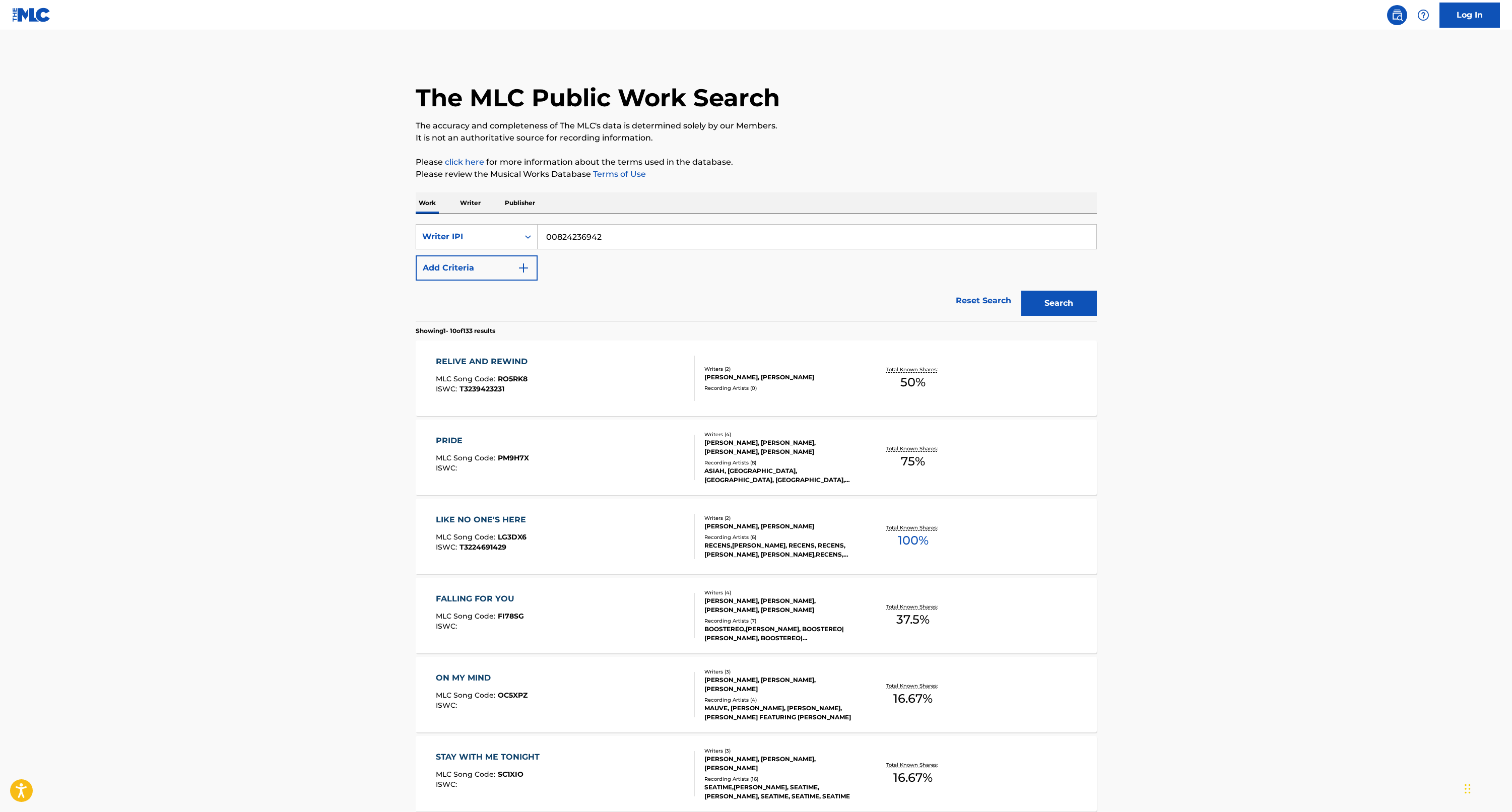
scroll to position [395, 0]
